Goal: Information Seeking & Learning: Find contact information

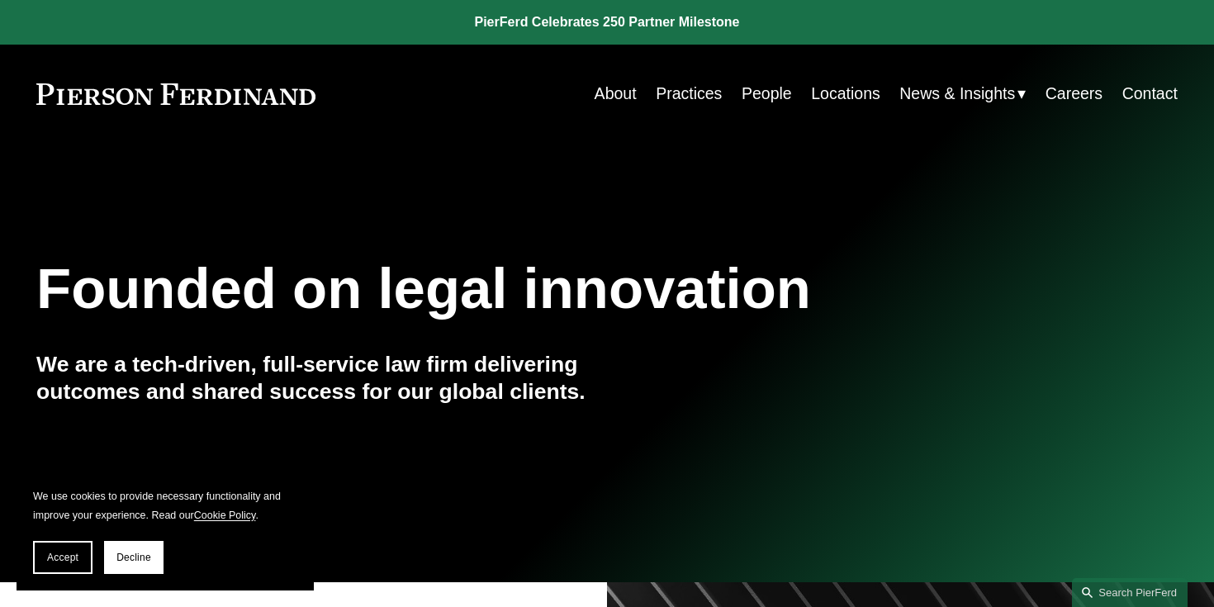
click at [857, 99] on link "Locations" at bounding box center [845, 94] width 69 height 32
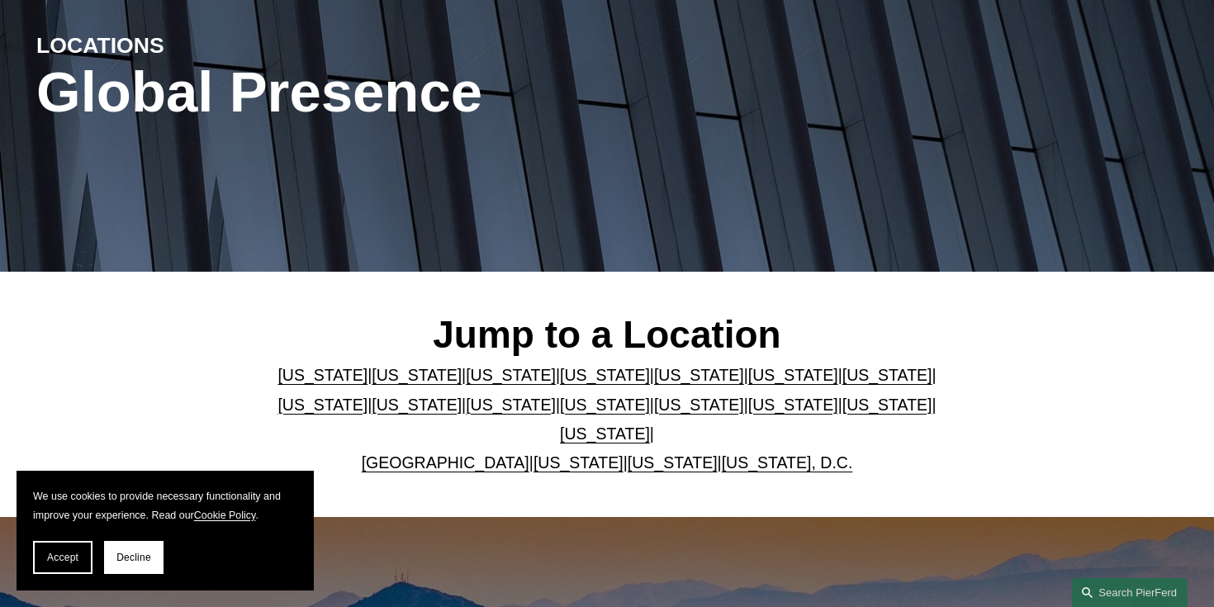
scroll to position [306, 0]
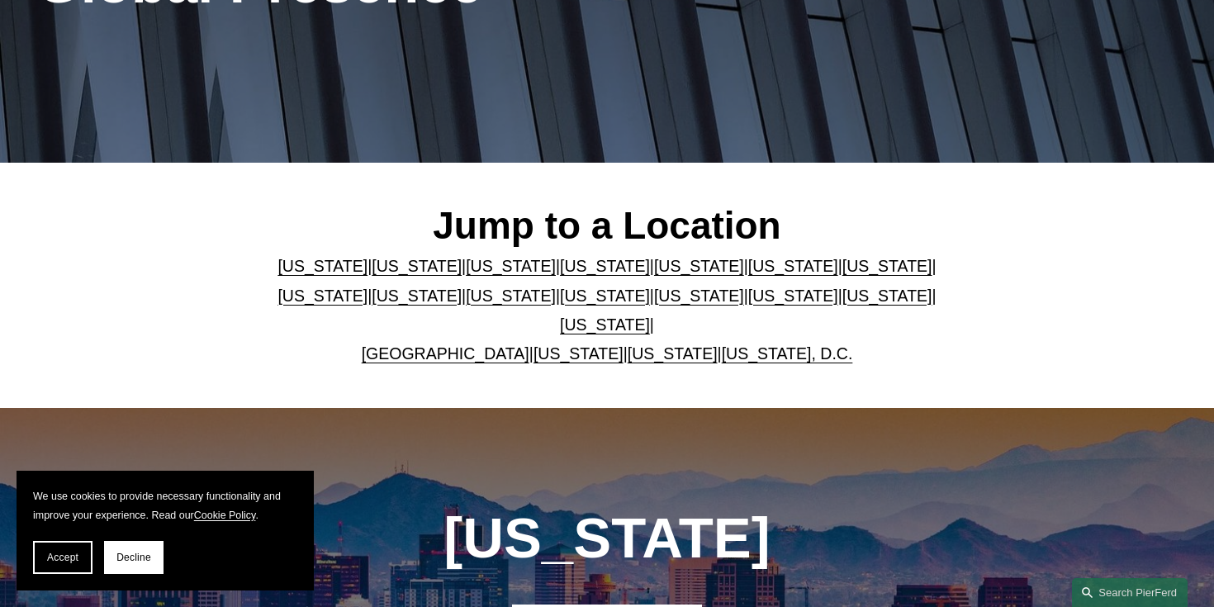
click at [742, 350] on link "Washington, D.C." at bounding box center [787, 353] width 131 height 18
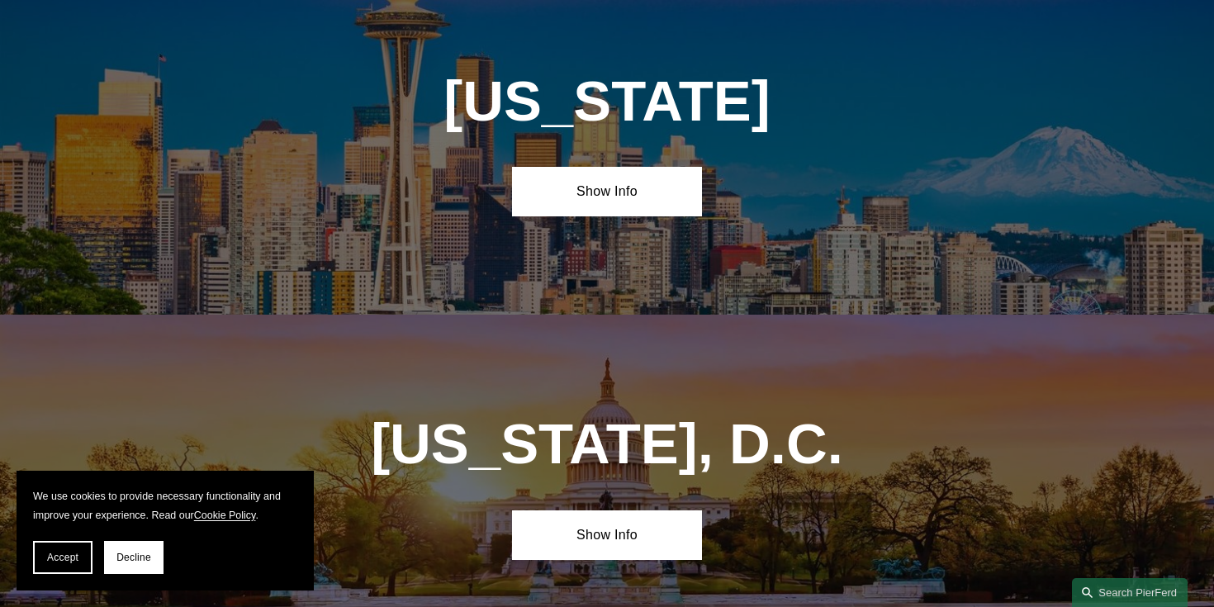
scroll to position [6896, 0]
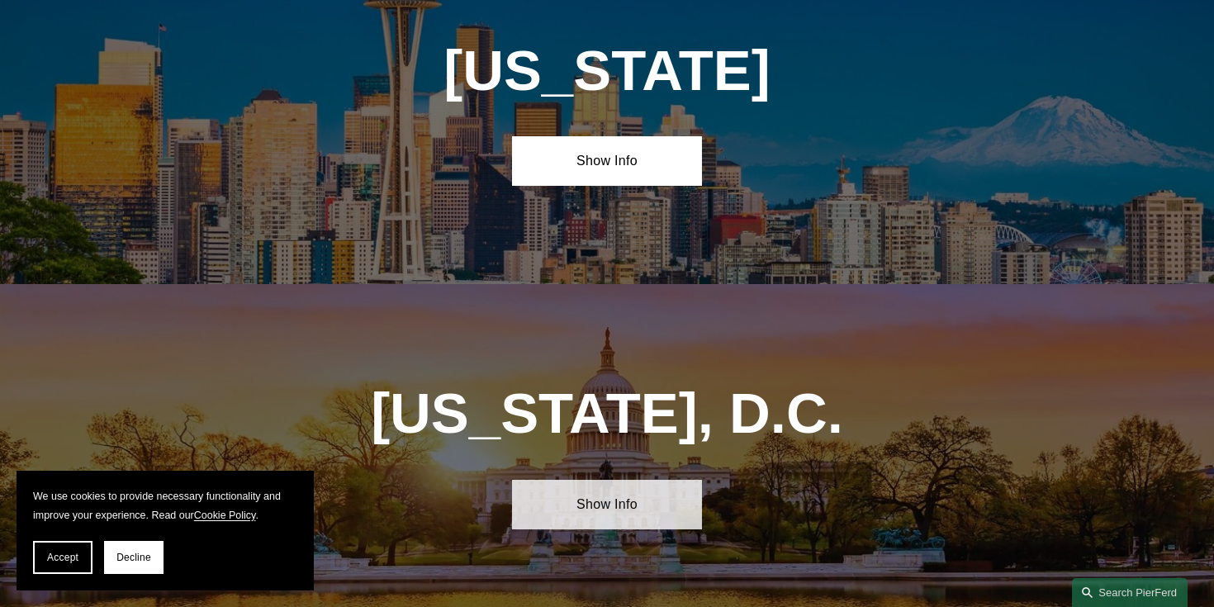
click at [662, 480] on link "Show Info" at bounding box center [607, 504] width 190 height 49
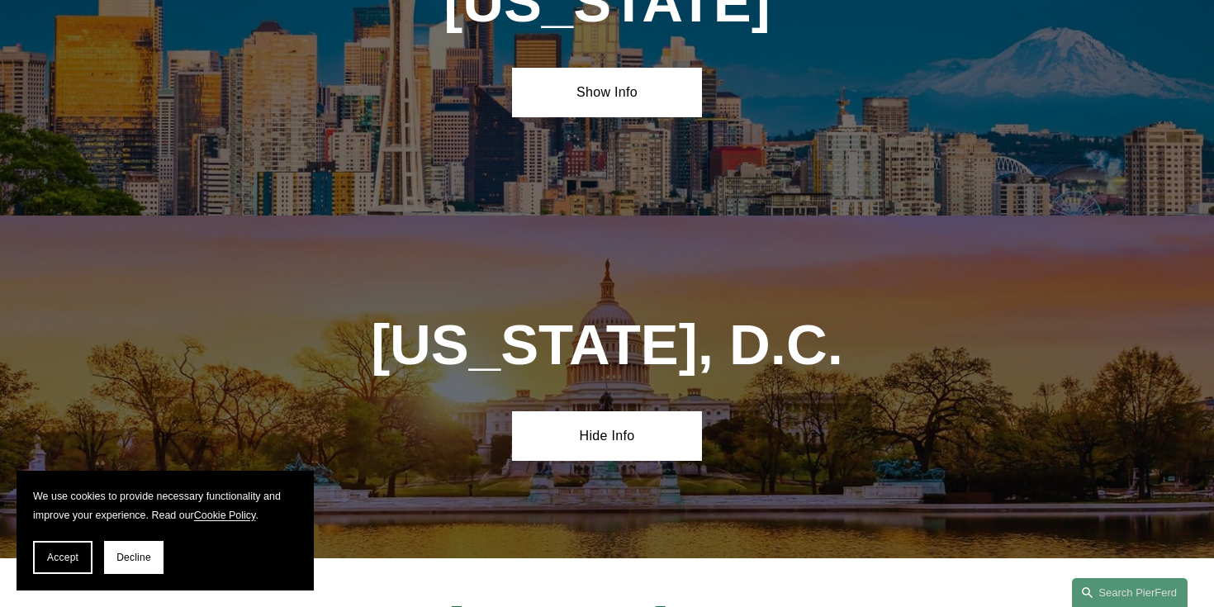
scroll to position [6989, 0]
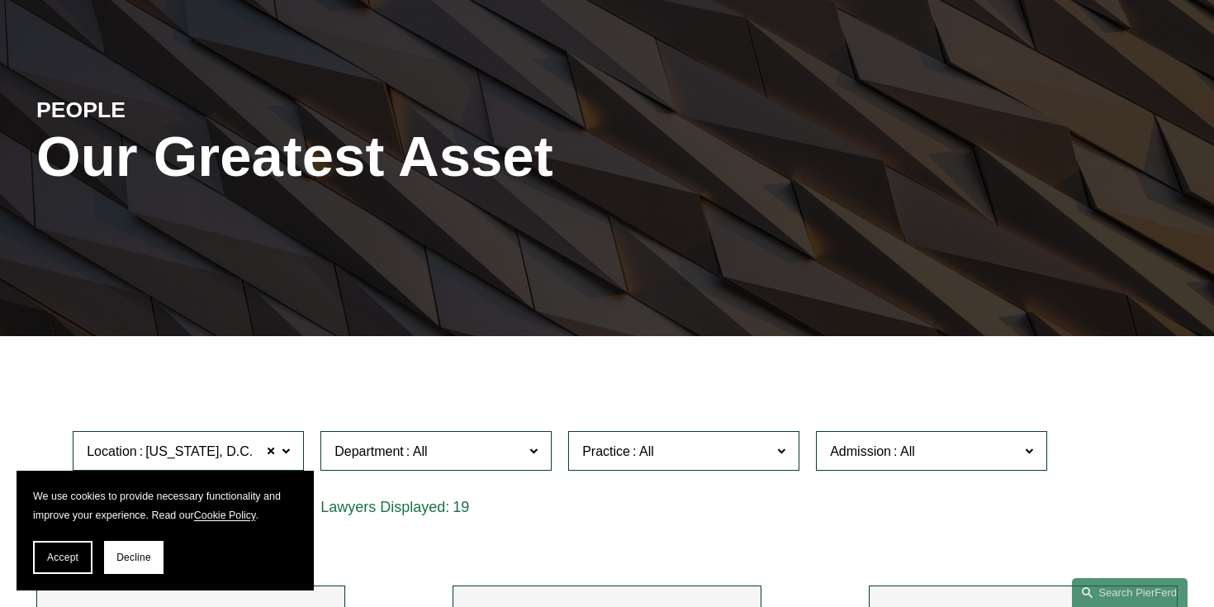
scroll to position [168, 0]
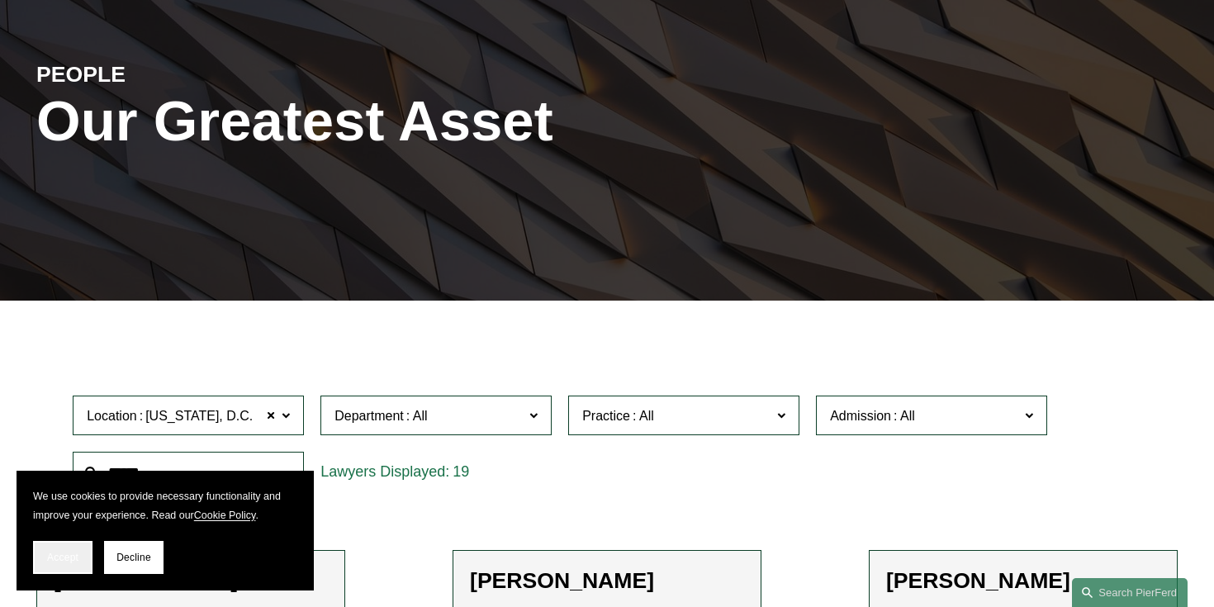
click at [50, 562] on span "Accept" at bounding box center [62, 558] width 31 height 12
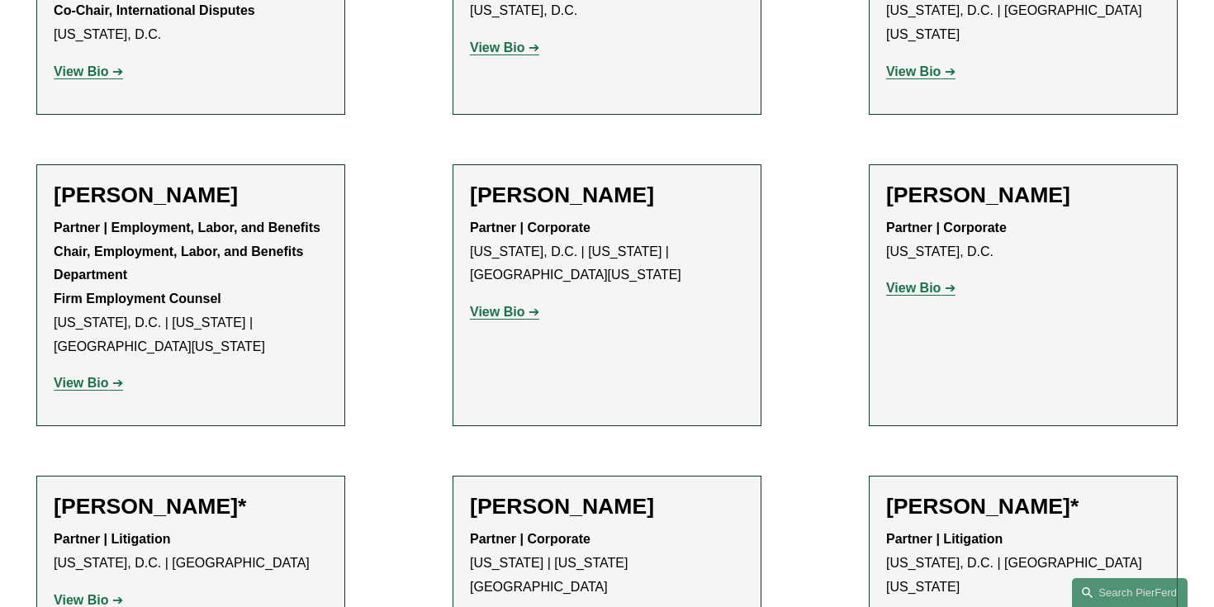
scroll to position [790, 0]
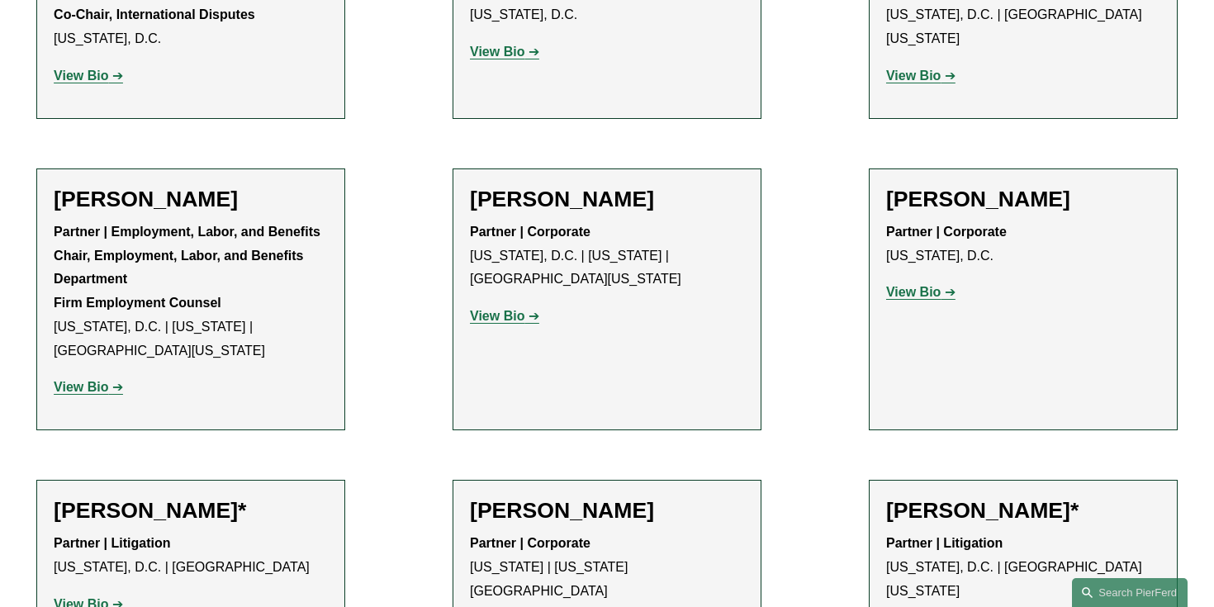
click at [544, 202] on h2 "[PERSON_NAME]" at bounding box center [607, 199] width 274 height 26
click at [515, 307] on p "View Bio" at bounding box center [607, 317] width 274 height 24
click at [516, 315] on strong "View Bio" at bounding box center [497, 316] width 55 height 14
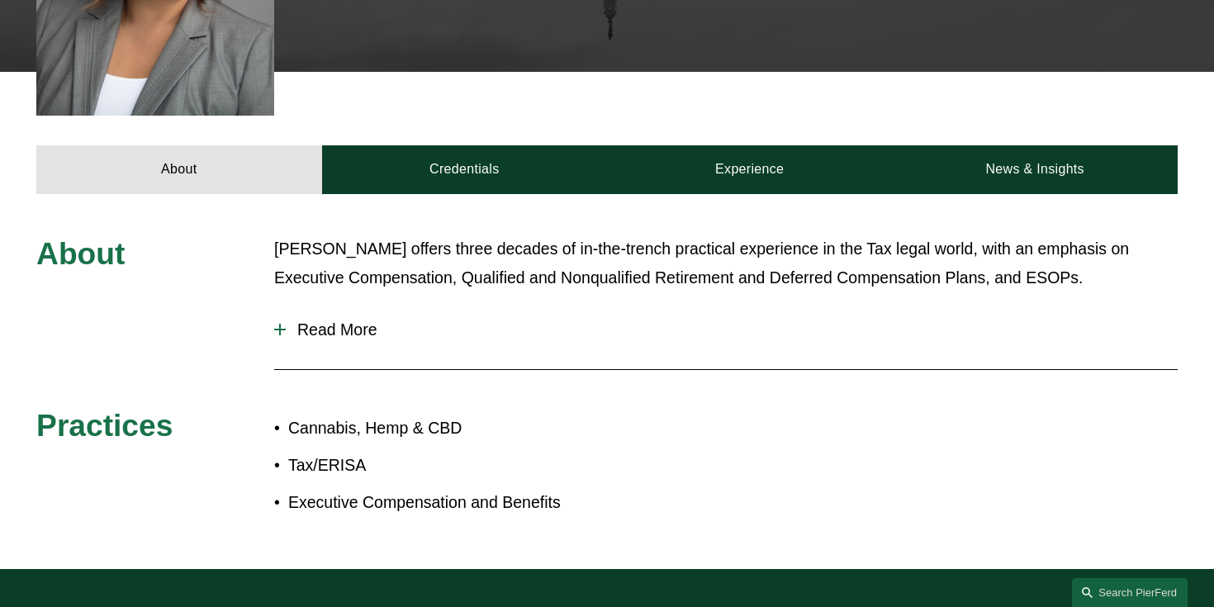
scroll to position [639, 0]
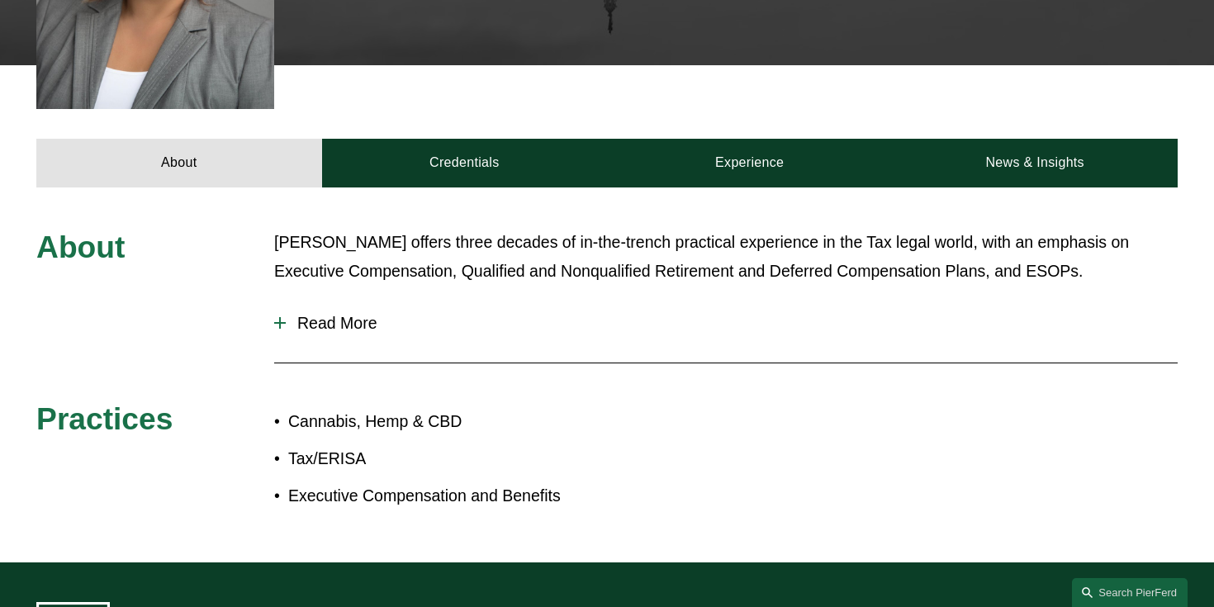
click at [309, 314] on span "Read More" at bounding box center [732, 323] width 892 height 19
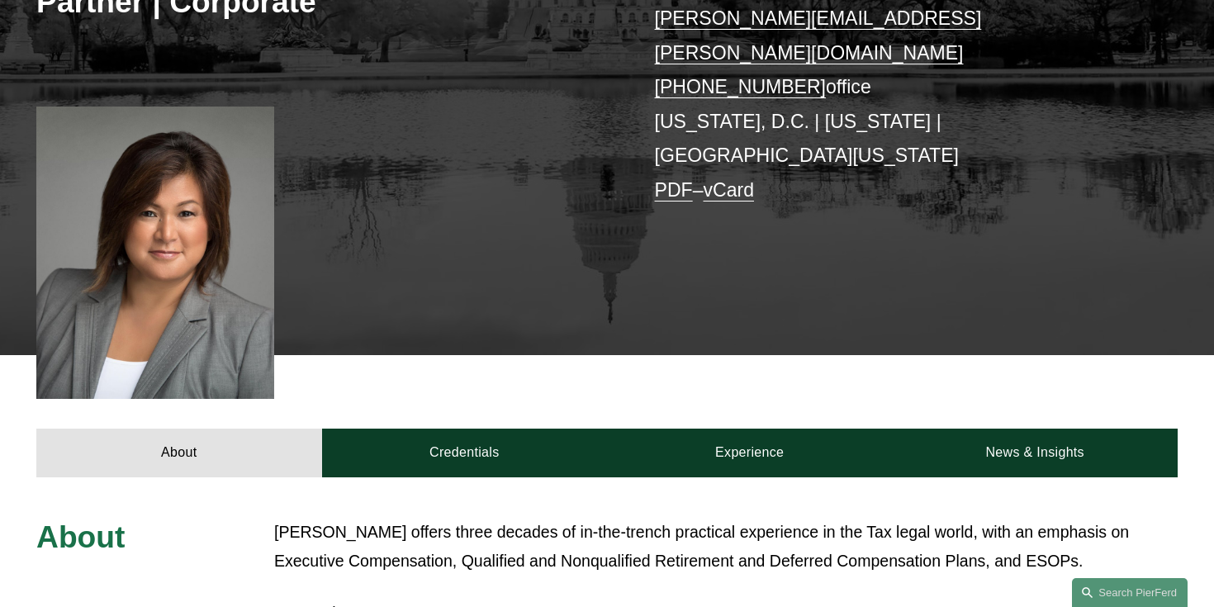
scroll to position [348, 0]
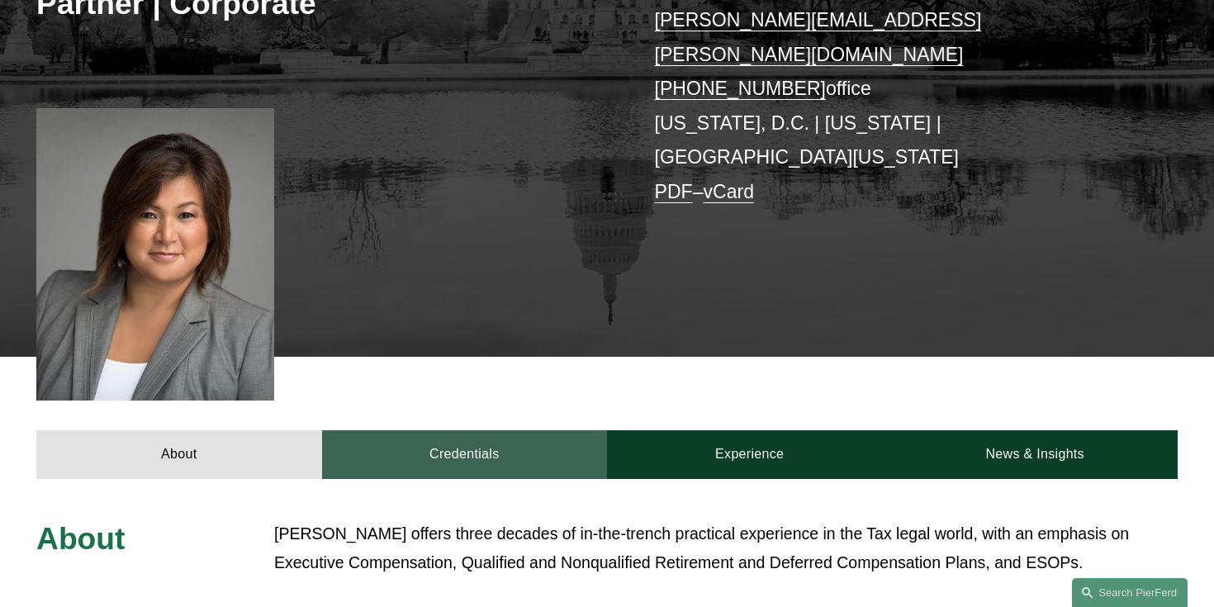
click at [494, 430] on link "Credentials" at bounding box center [464, 454] width 285 height 49
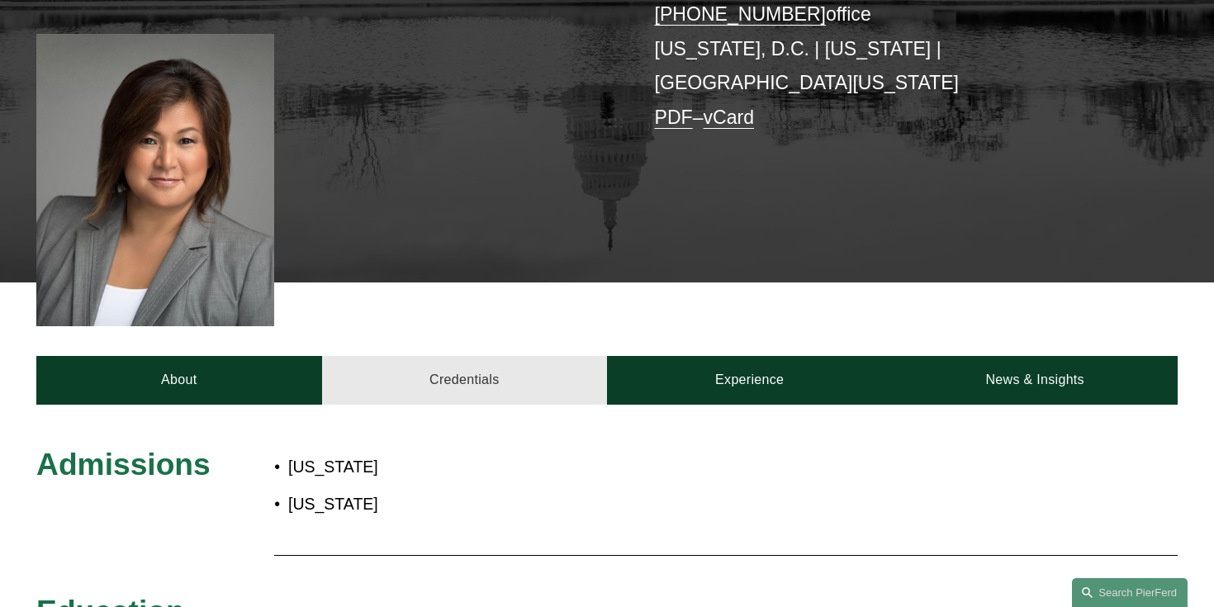
scroll to position [412, 0]
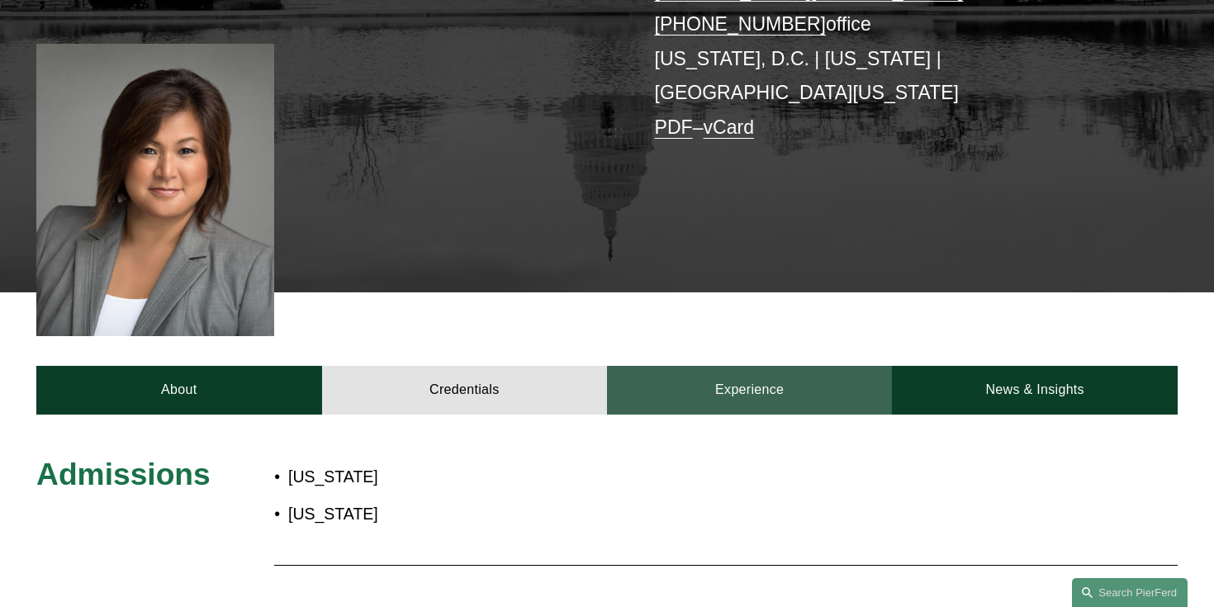
click at [761, 366] on link "Experience" at bounding box center [749, 390] width 285 height 49
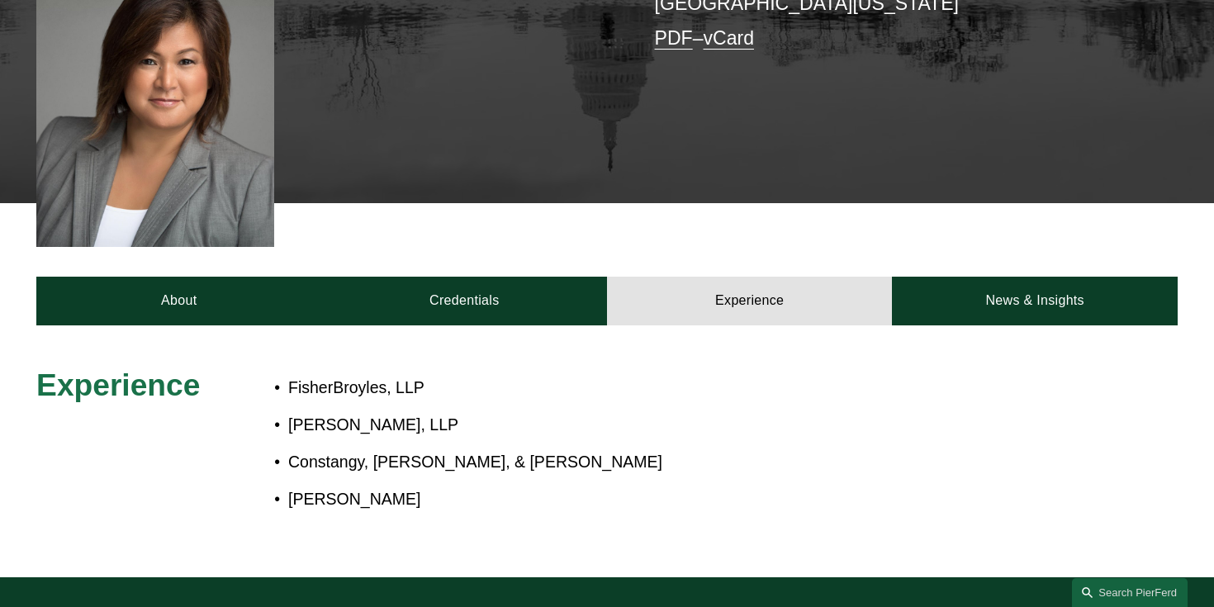
scroll to position [502, 0]
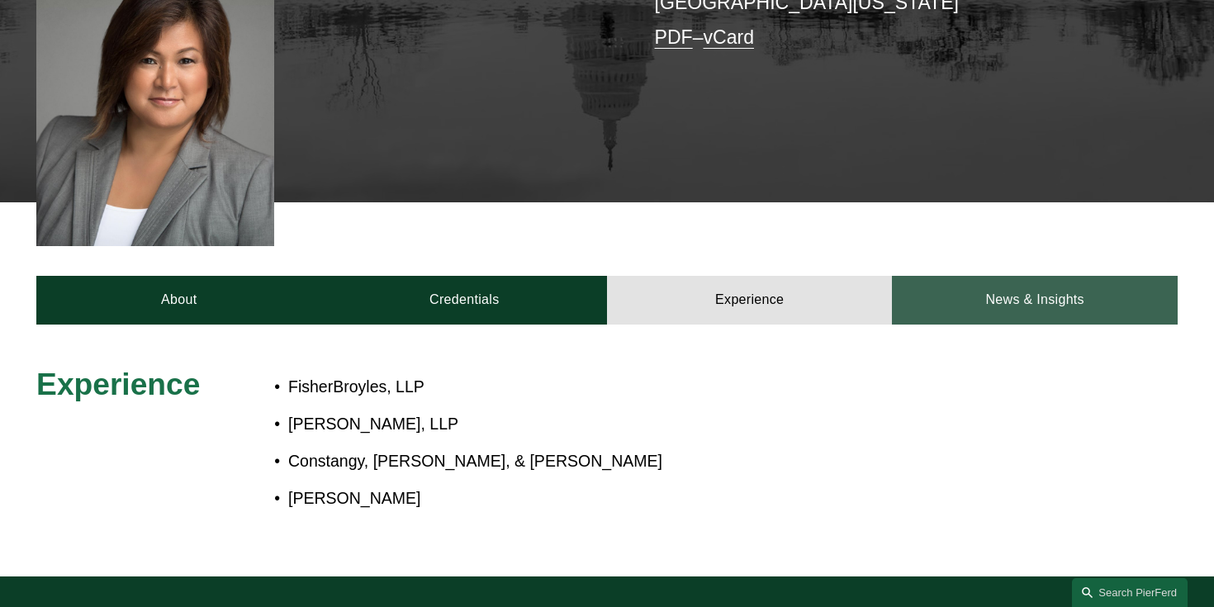
click at [1043, 276] on link "News & Insights" at bounding box center [1034, 300] width 285 height 49
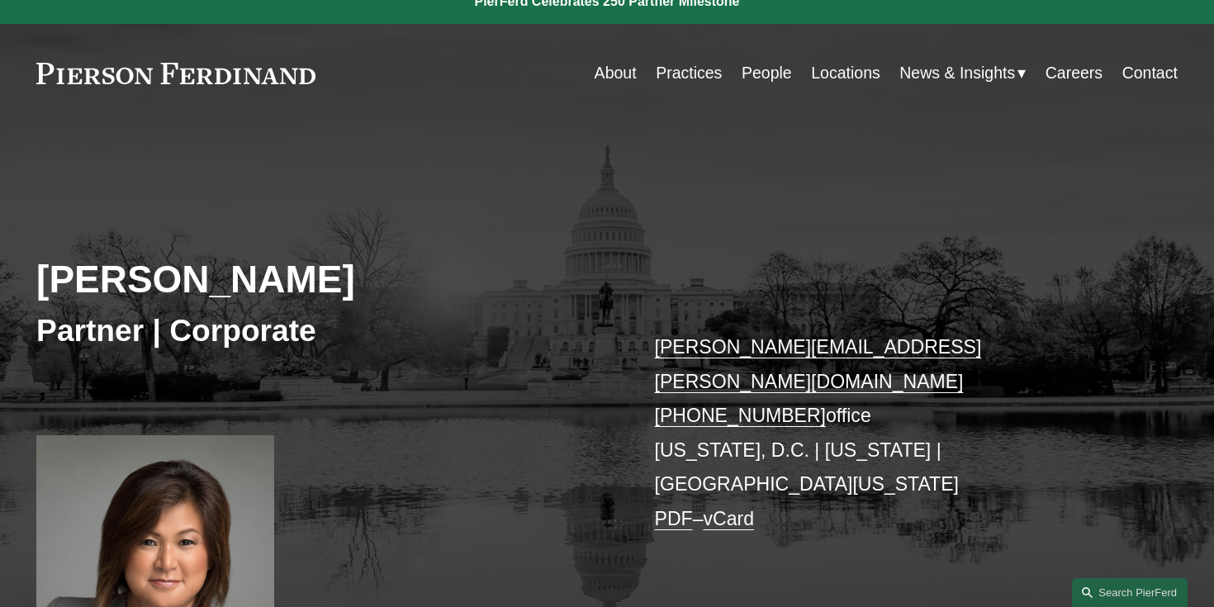
scroll to position [0, 0]
